Goal: Information Seeking & Learning: Learn about a topic

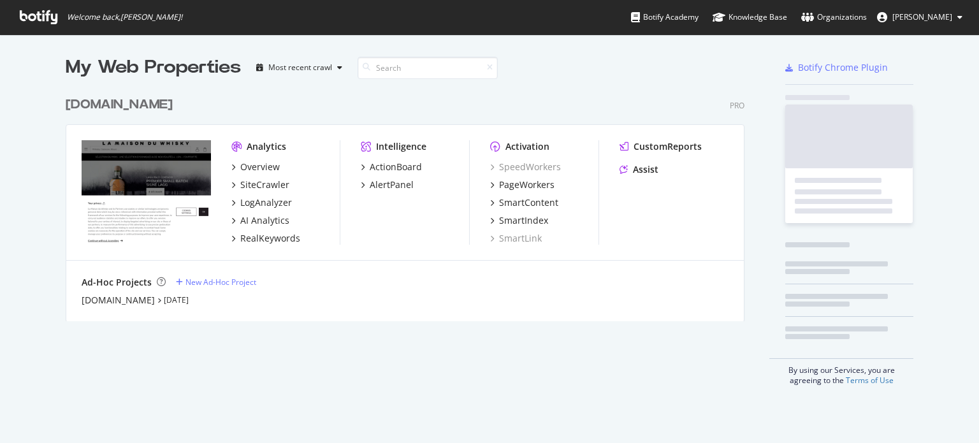
scroll to position [433, 959]
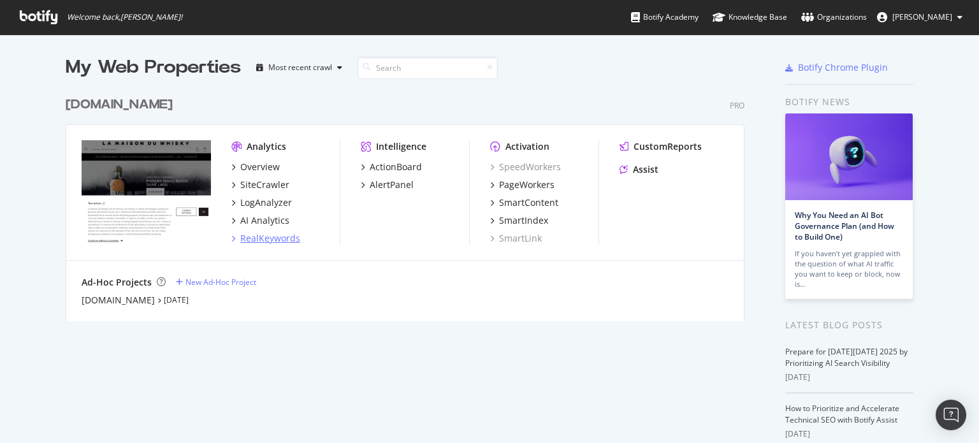
click at [266, 239] on div "RealKeywords" at bounding box center [270, 238] width 60 height 13
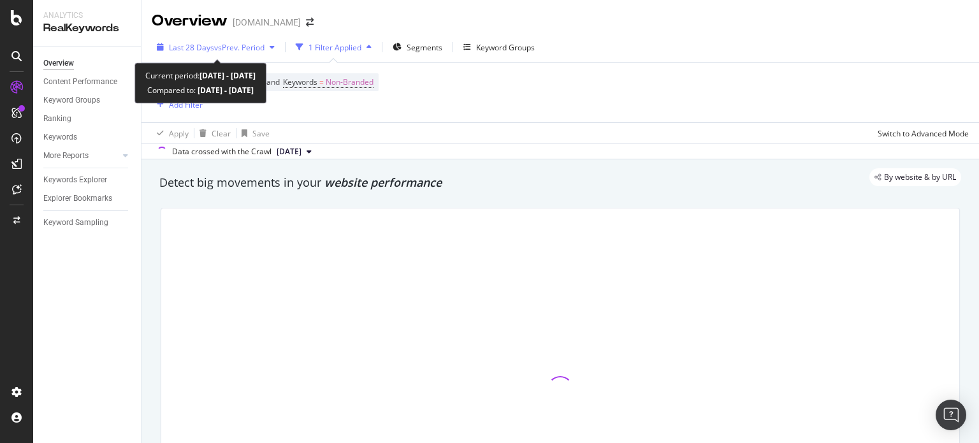
click at [255, 47] on span "vs Prev. Period" at bounding box center [239, 47] width 50 height 11
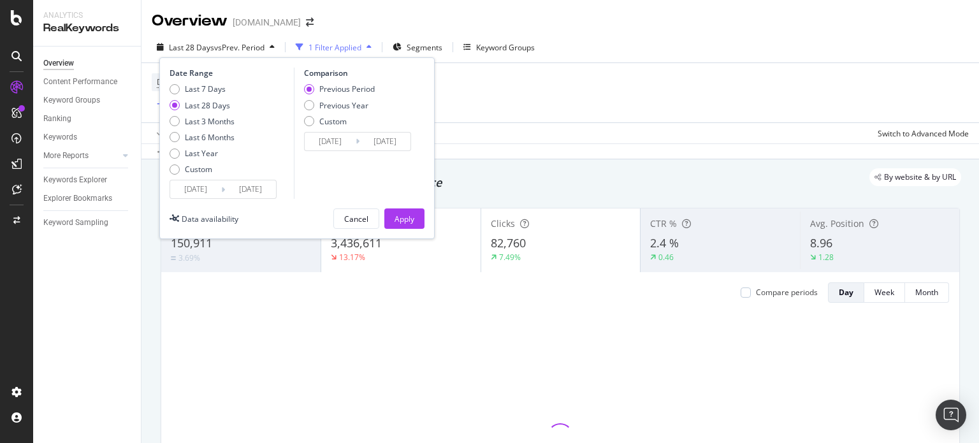
click at [198, 194] on input "[DATE]" at bounding box center [195, 189] width 51 height 18
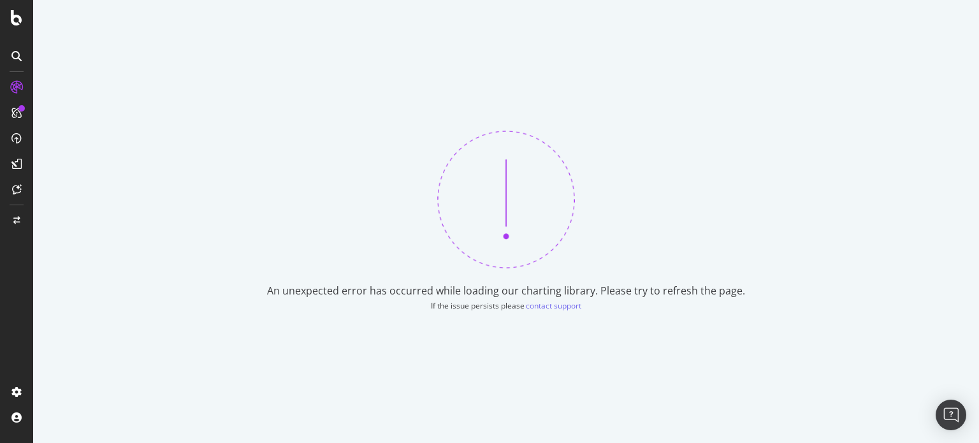
click at [219, 273] on div "An unexpected error has occurred while loading our charting library. Please try…" at bounding box center [506, 221] width 946 height 443
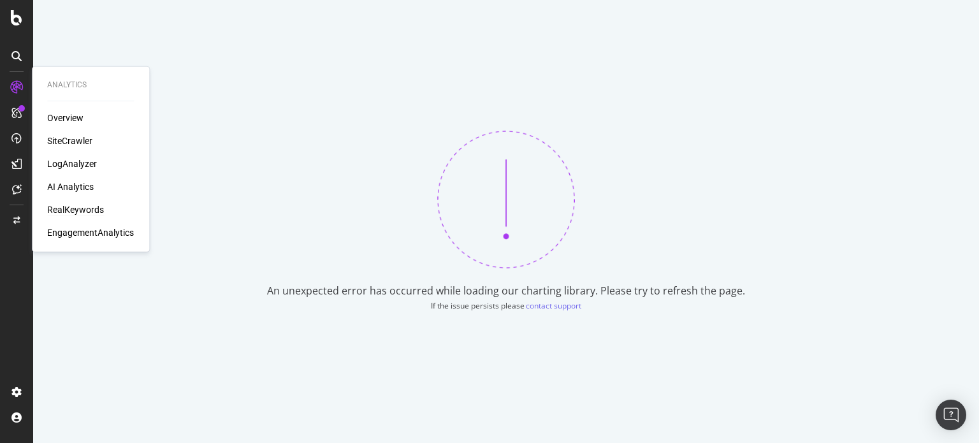
click at [75, 207] on div "RealKeywords" at bounding box center [75, 209] width 57 height 13
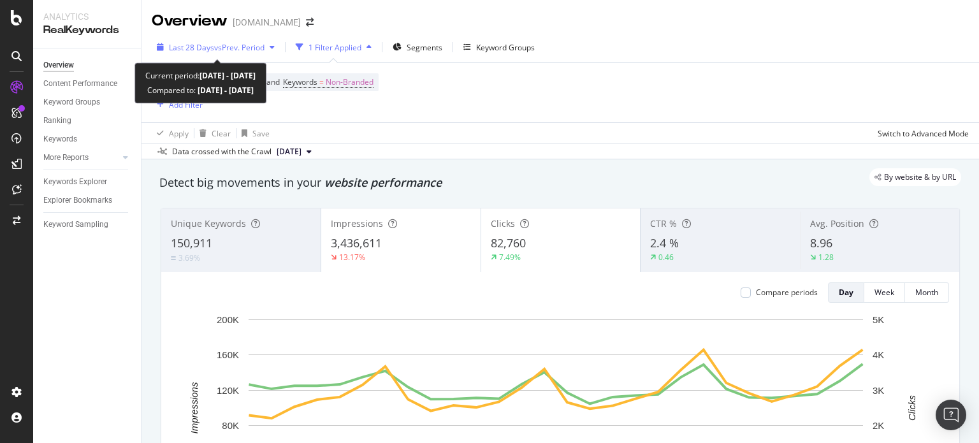
click at [232, 52] on div "Last 28 Days vs Prev. Period" at bounding box center [217, 47] width 96 height 11
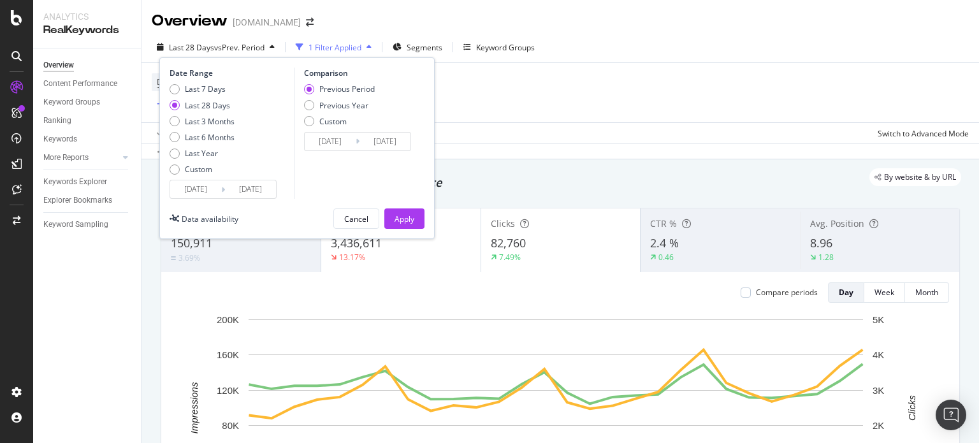
click at [461, 108] on div "Device = All and Country = All and Keywords = Non-Branded Add Filter" at bounding box center [560, 92] width 817 height 59
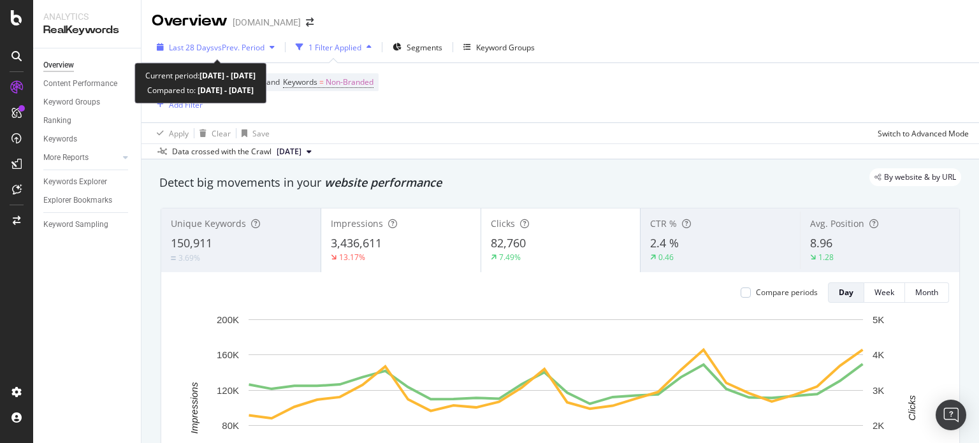
click at [251, 49] on span "vs Prev. Period" at bounding box center [239, 47] width 50 height 11
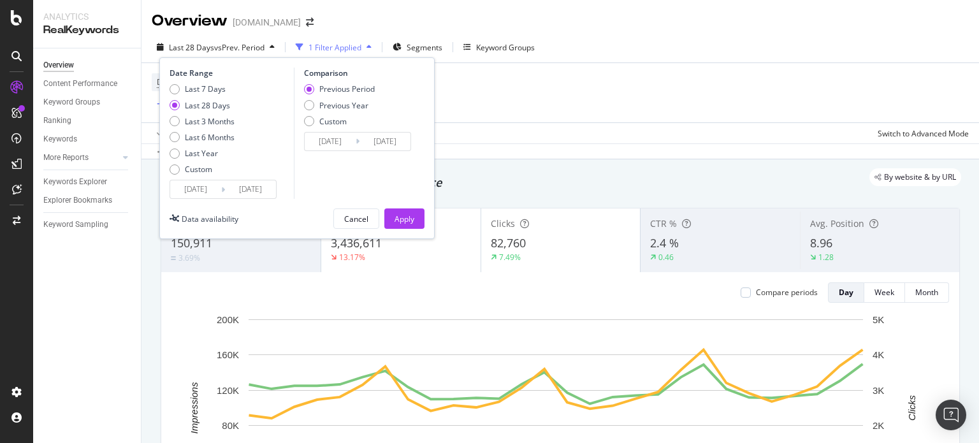
click at [209, 191] on input "[DATE]" at bounding box center [195, 189] width 51 height 18
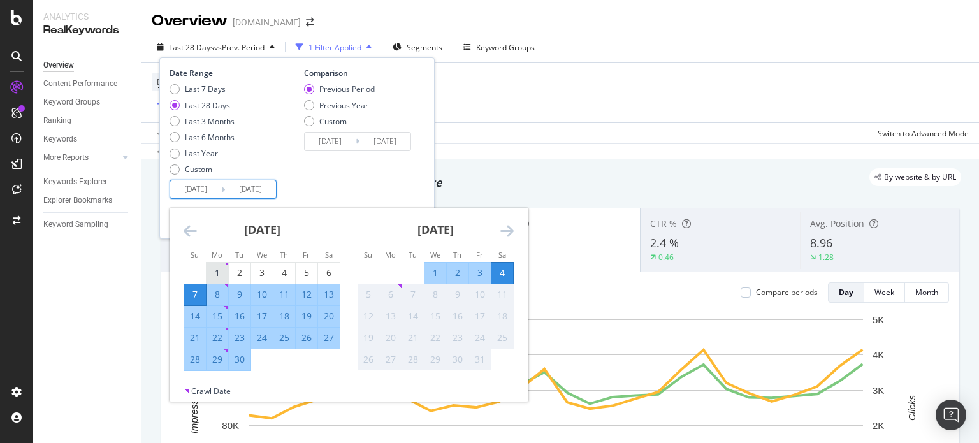
click at [219, 272] on div "1" at bounding box center [218, 272] width 22 height 13
type input "[DATE]"
click at [242, 359] on div "30" at bounding box center [240, 359] width 22 height 13
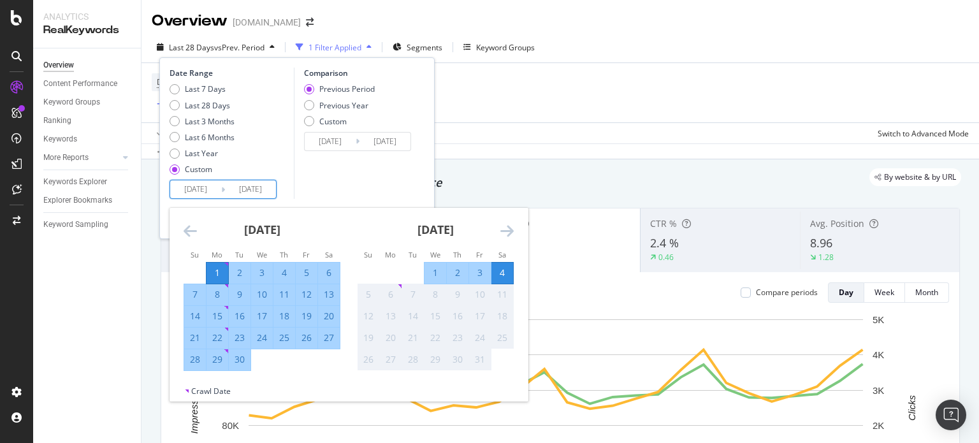
type input "[DATE]"
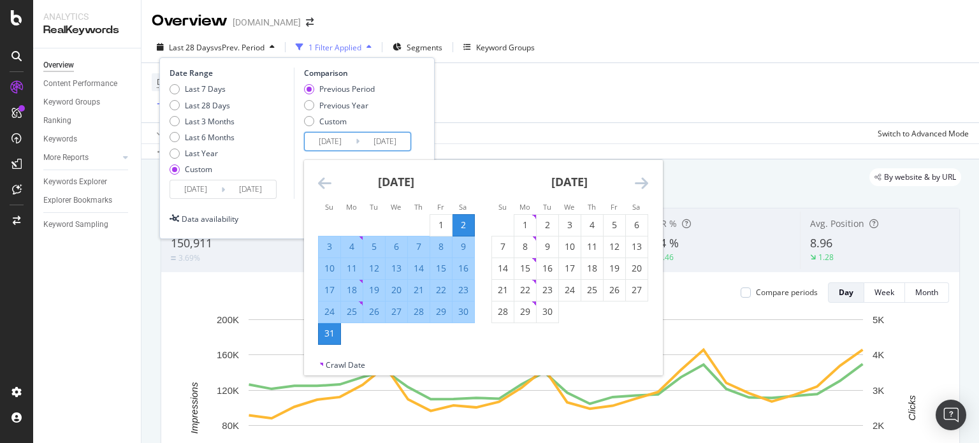
click at [334, 133] on input "[DATE]" at bounding box center [330, 142] width 51 height 18
click at [326, 180] on icon "Move backward to switch to the previous month." at bounding box center [324, 182] width 13 height 15
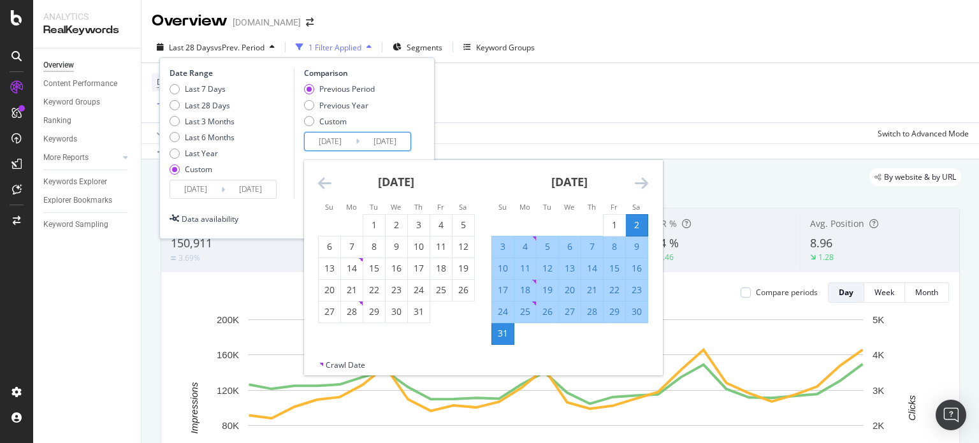
click at [325, 180] on icon "Move backward to switch to the previous month." at bounding box center [324, 182] width 13 height 15
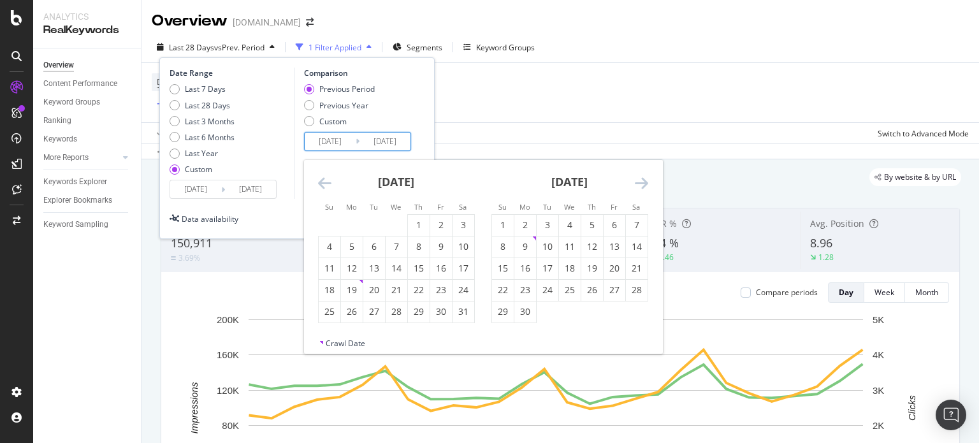
click at [324, 181] on icon "Move backward to switch to the previous month." at bounding box center [324, 182] width 13 height 15
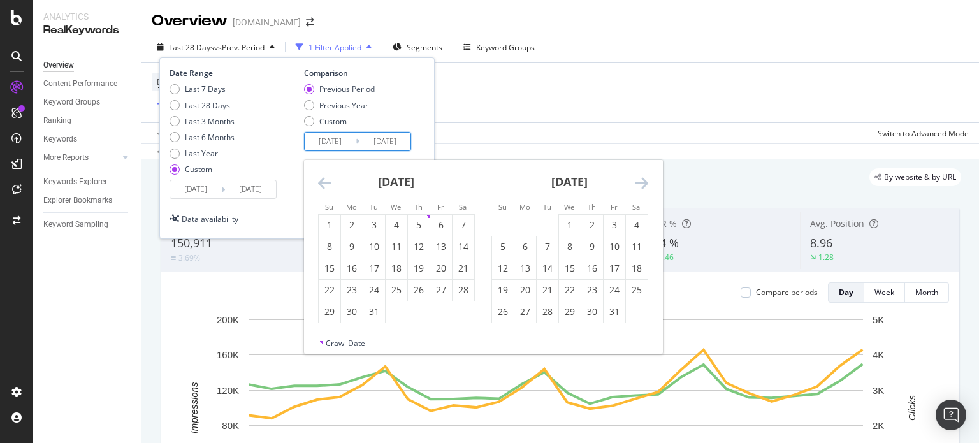
click at [324, 181] on icon "Move backward to switch to the previous month." at bounding box center [324, 182] width 13 height 15
click at [330, 225] on div "1" at bounding box center [330, 225] width 22 height 13
type input "[DATE]"
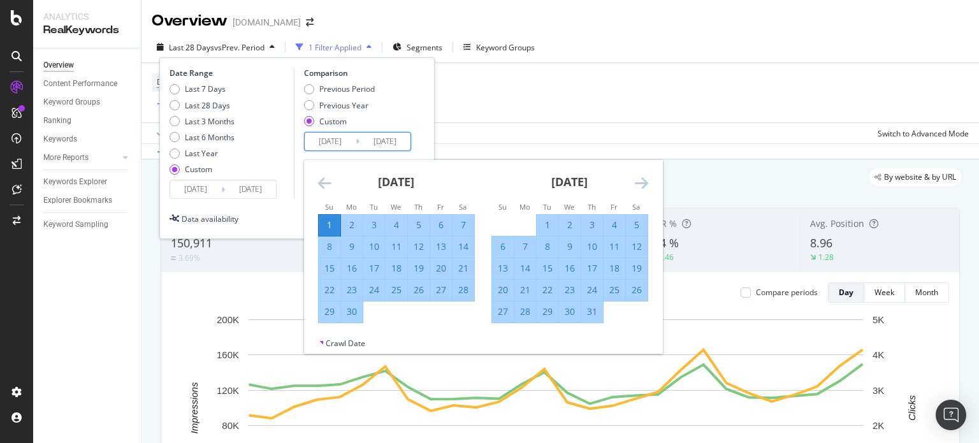
click at [351, 309] on div "30" at bounding box center [352, 311] width 22 height 13
type input "[DATE]"
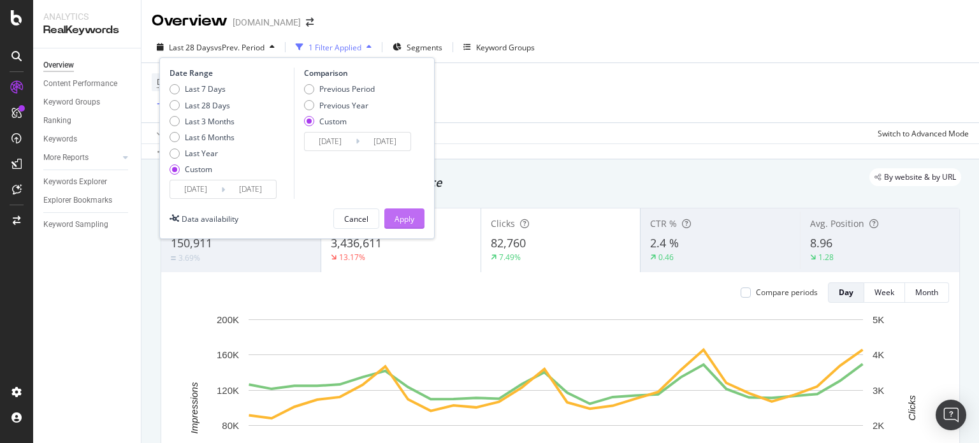
click at [395, 210] on div "Apply" at bounding box center [405, 218] width 20 height 19
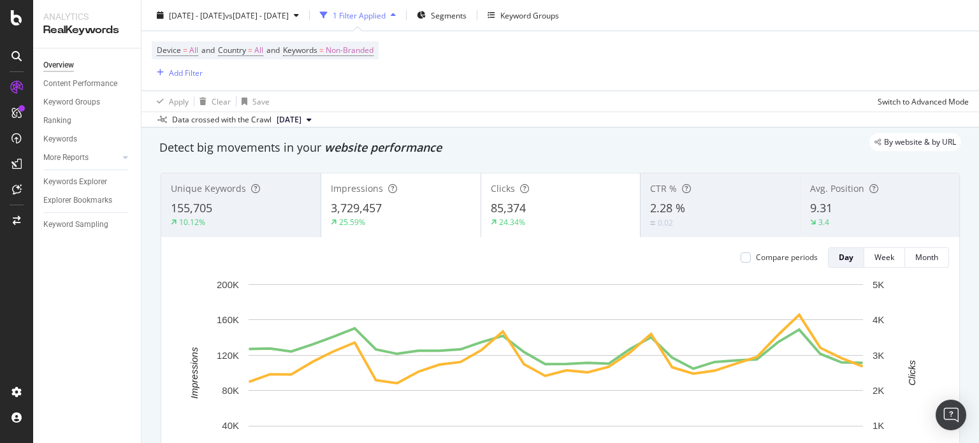
scroll to position [64, 0]
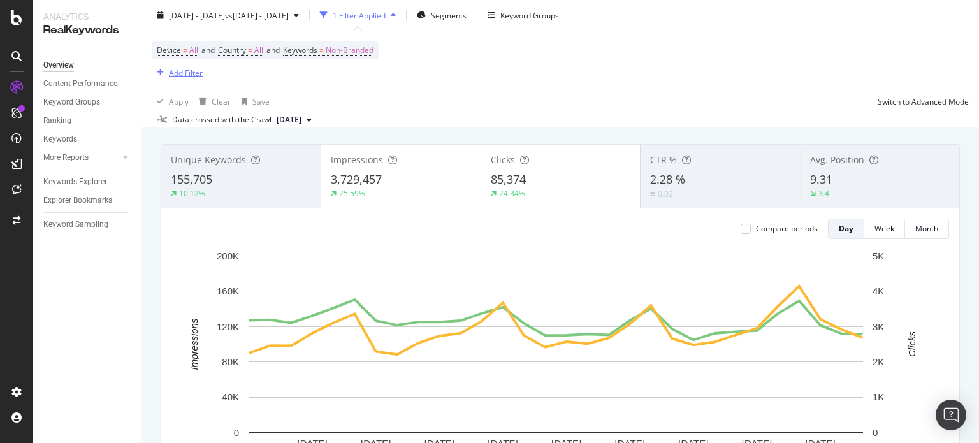
click at [187, 73] on div "Add Filter" at bounding box center [186, 72] width 34 height 11
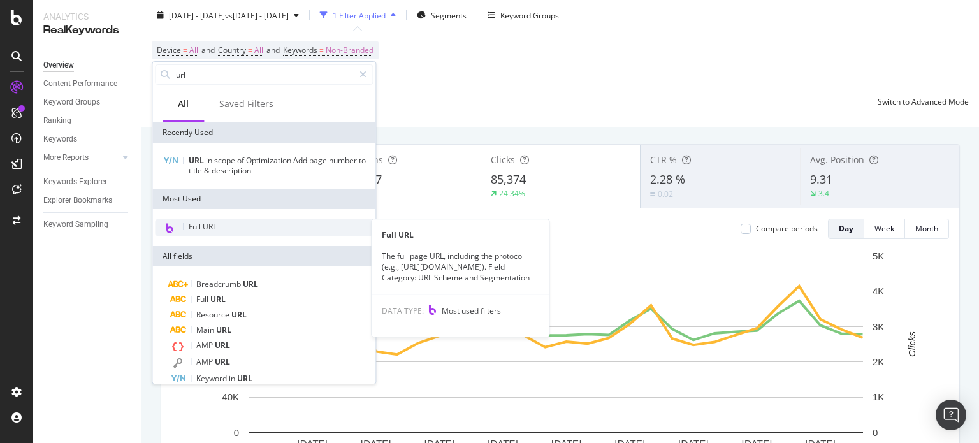
type input "url"
click at [222, 228] on div "Full URL" at bounding box center [264, 227] width 218 height 17
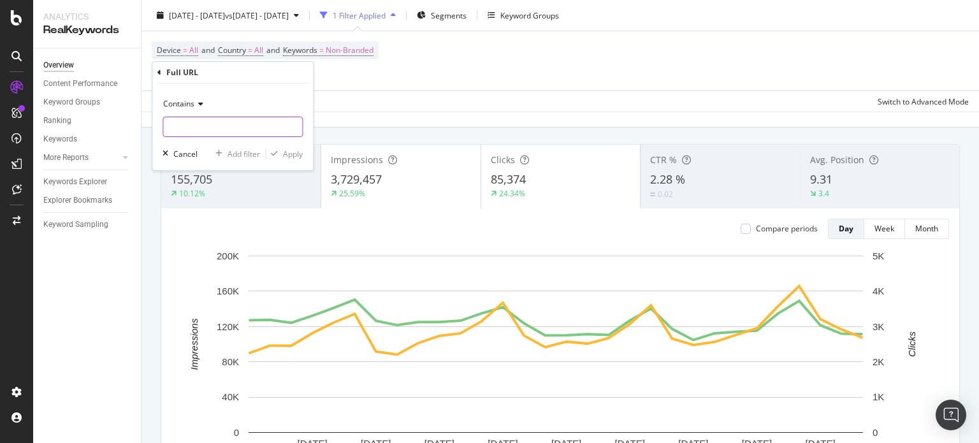
click at [193, 127] on input "text" at bounding box center [232, 127] width 139 height 20
type input "/blog/"
click at [297, 156] on div "Apply" at bounding box center [293, 154] width 20 height 11
